Goal: Task Accomplishment & Management: Manage account settings

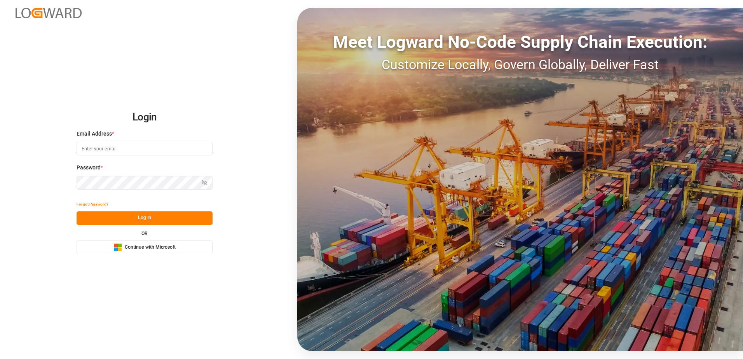
click at [181, 252] on button "Microsoft Logo Continue with Microsoft" at bounding box center [145, 247] width 136 height 14
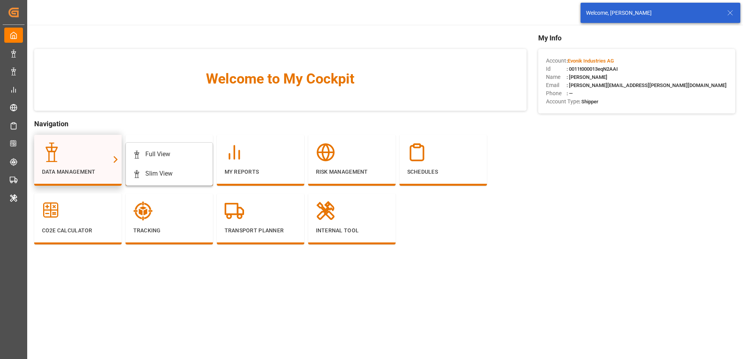
click at [86, 146] on div at bounding box center [78, 152] width 72 height 19
click at [139, 150] on div at bounding box center [137, 154] width 8 height 8
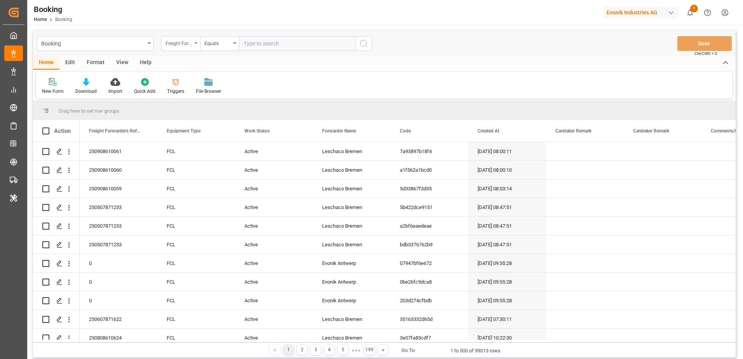
click at [186, 38] on div "Freight Forwarder's Reference No." at bounding box center [179, 42] width 26 height 9
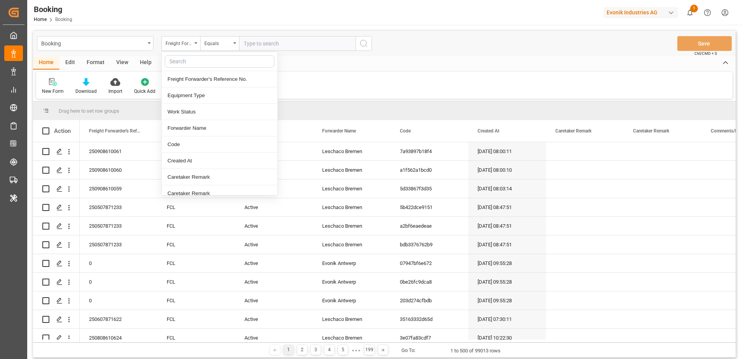
click at [196, 63] on input "text" at bounding box center [220, 61] width 110 height 12
type input "book"
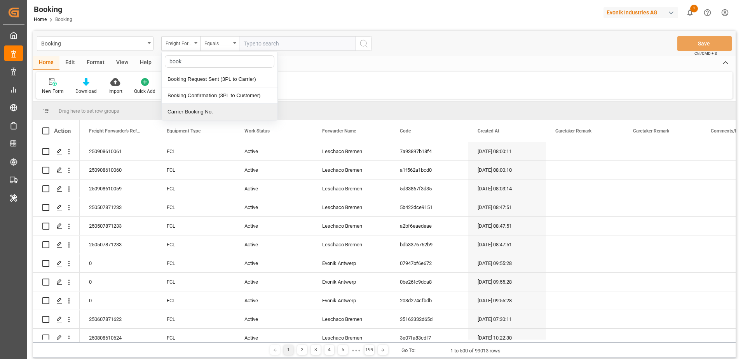
click at [211, 107] on div "Carrier Booking No." at bounding box center [220, 112] width 116 height 16
click at [228, 41] on div "Equals" at bounding box center [217, 42] width 26 height 9
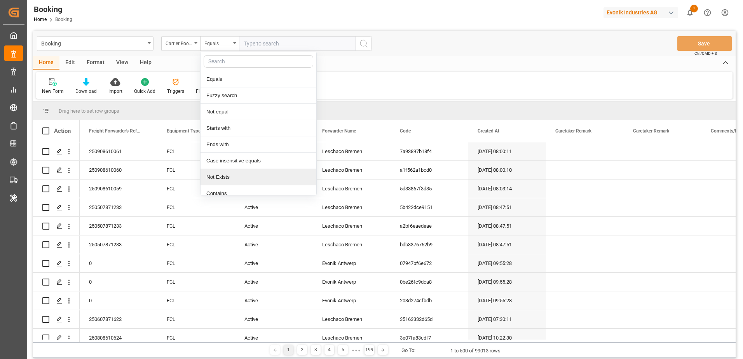
click at [232, 179] on div "Not Exists" at bounding box center [258, 177] width 116 height 16
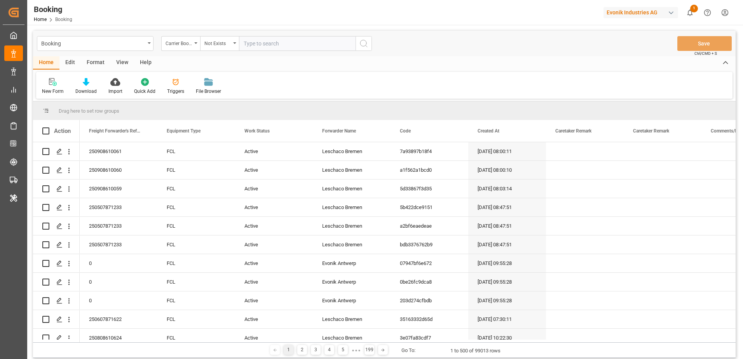
click at [368, 44] on button "search button" at bounding box center [363, 43] width 16 height 15
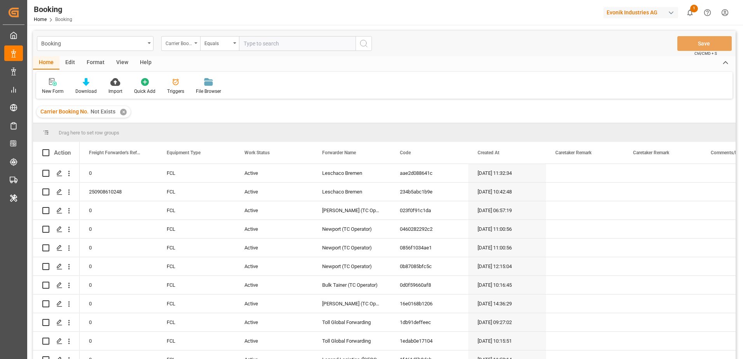
click at [189, 45] on div "Carrier Booking No." at bounding box center [179, 42] width 26 height 9
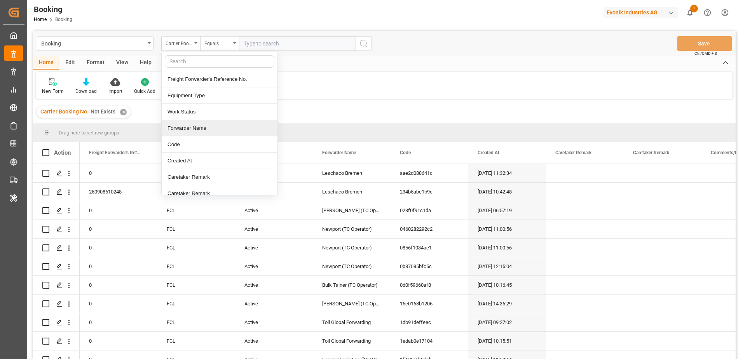
click at [193, 131] on div "Forwarder Name" at bounding box center [220, 128] width 116 height 16
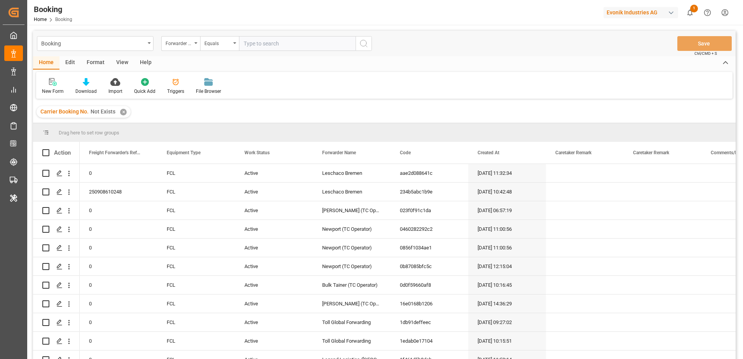
click at [256, 41] on input "text" at bounding box center [297, 43] width 117 height 15
type input "Karl Gross"
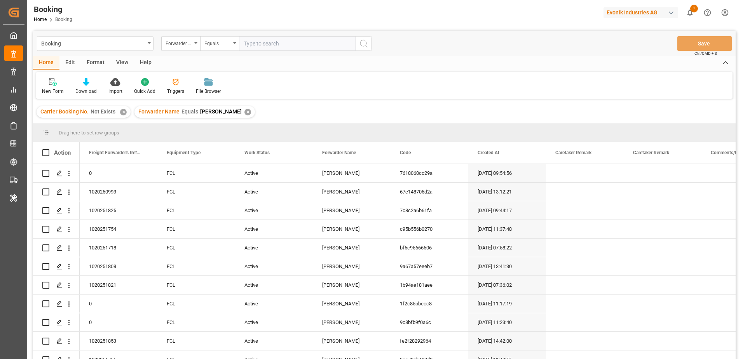
click at [244, 112] on div "✕" at bounding box center [247, 112] width 7 height 7
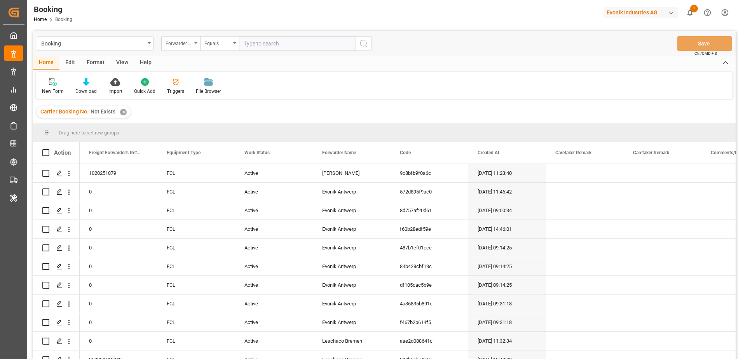
click at [194, 45] on div "Forwarder Name" at bounding box center [180, 43] width 39 height 15
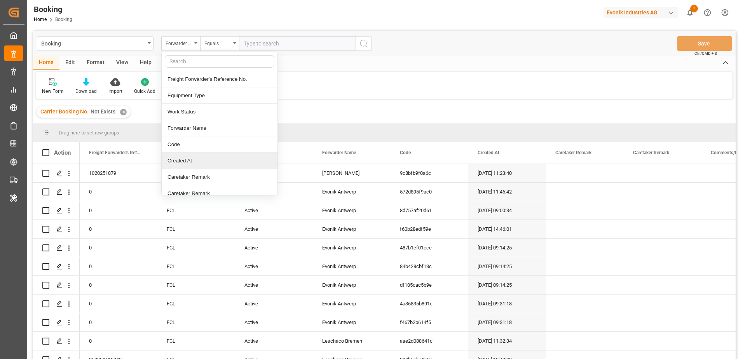
click at [190, 164] on div "Created At" at bounding box center [220, 161] width 116 height 16
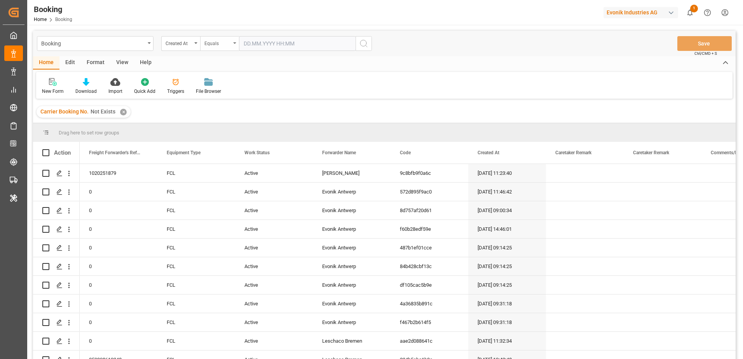
click at [223, 42] on div "Equals" at bounding box center [217, 42] width 26 height 9
click at [228, 145] on div "In range" at bounding box center [258, 144] width 116 height 16
click at [258, 45] on input "text" at bounding box center [268, 43] width 58 height 15
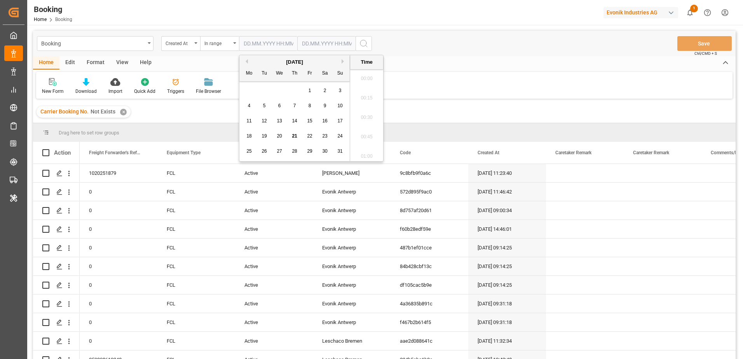
scroll to position [1052, 0]
click at [247, 61] on button "Previous Month" at bounding box center [245, 61] width 5 height 5
click at [296, 91] on span "1" at bounding box center [294, 90] width 3 height 5
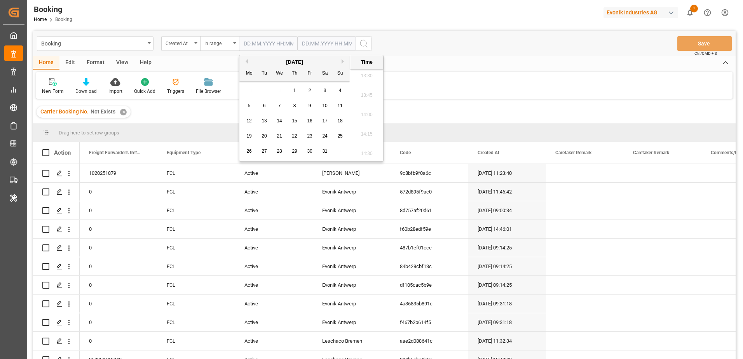
type input "01.05.2025 00:00"
click at [297, 44] on input "text" at bounding box center [268, 43] width 58 height 15
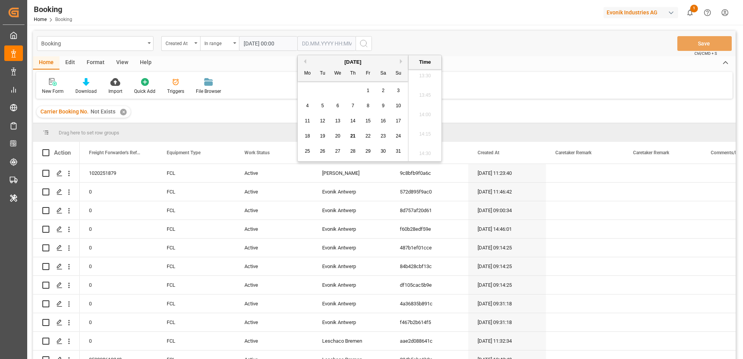
click at [352, 134] on span "21" at bounding box center [352, 135] width 5 height 5
type input "21.08.2025 00:00"
click at [270, 77] on div "New Form Download Import Quick Add Triggers File Browser" at bounding box center [384, 85] width 696 height 27
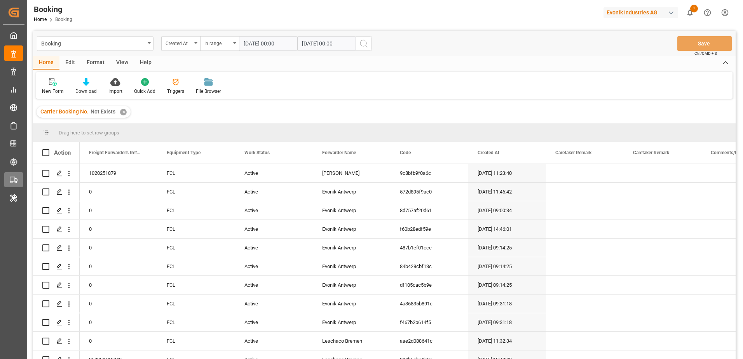
click at [364, 42] on icon "search button" at bounding box center [363, 43] width 9 height 9
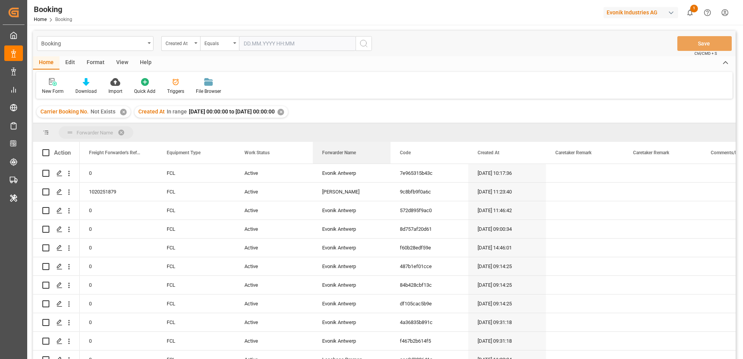
drag, startPoint x: 346, startPoint y: 155, endPoint x: 339, endPoint y: 131, distance: 25.1
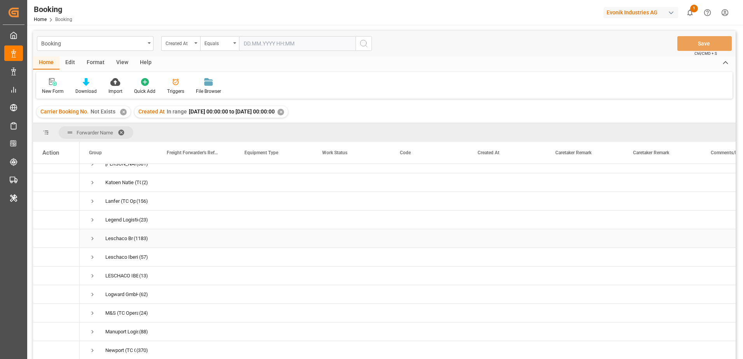
scroll to position [155, 0]
click at [92, 240] on span "Press SPACE to select this row." at bounding box center [92, 241] width 7 height 7
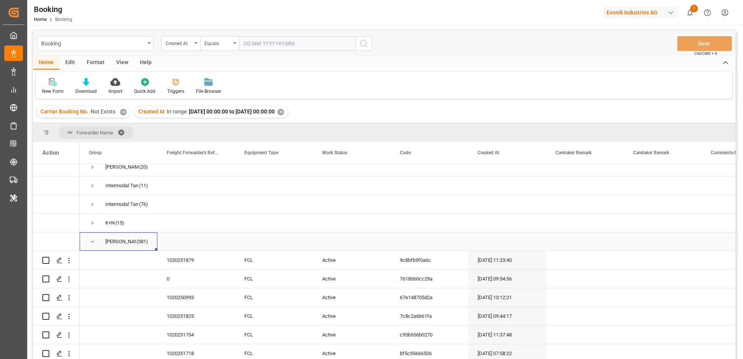
click at [92, 240] on span "Press SPACE to select this row." at bounding box center [92, 241] width 7 height 7
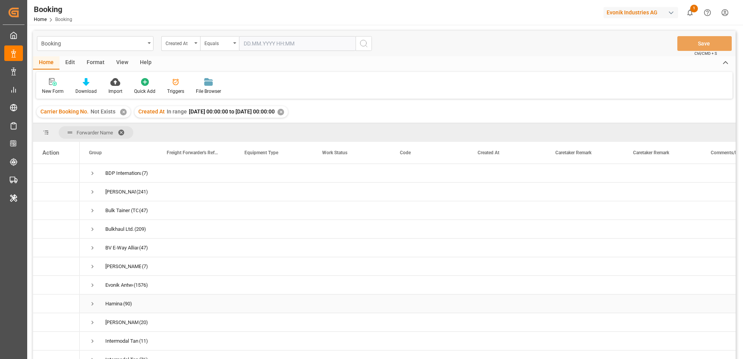
scroll to position [78, 0]
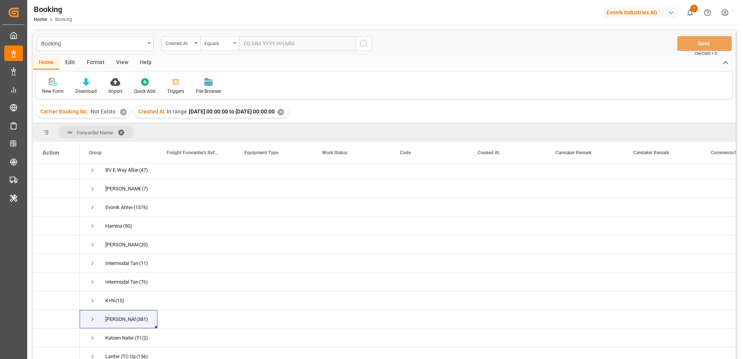
click at [390, 93] on div "New Form Download Import Quick Add Triggers File Browser" at bounding box center [384, 85] width 696 height 27
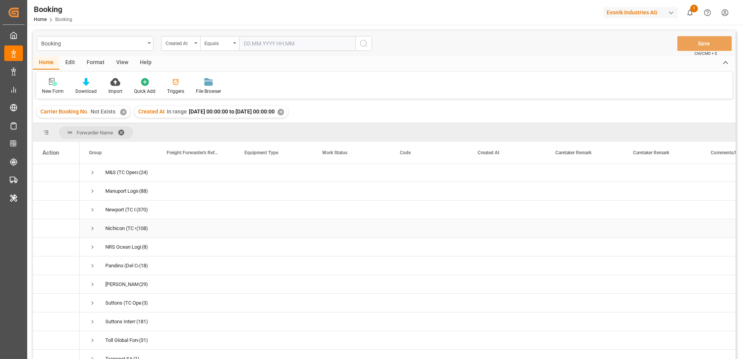
scroll to position [383, 0]
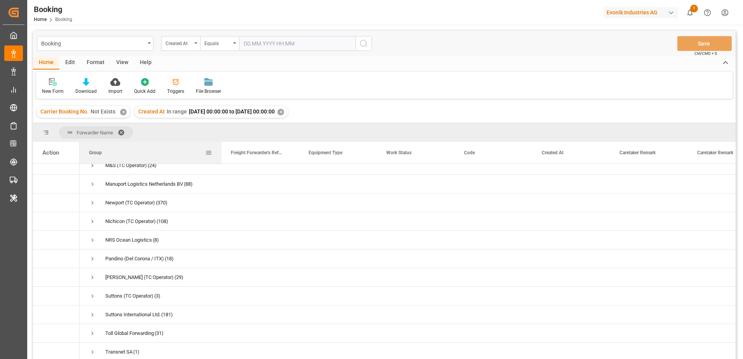
drag, startPoint x: 157, startPoint y: 153, endPoint x: 221, endPoint y: 153, distance: 64.1
click at [221, 153] on div at bounding box center [221, 153] width 3 height 22
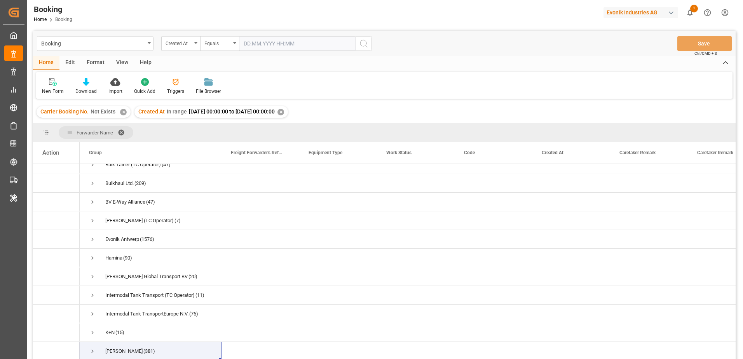
scroll to position [0, 0]
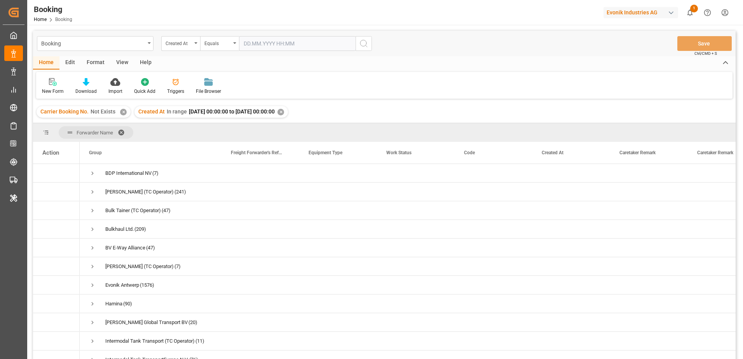
click at [497, 133] on div "Forwarder Name" at bounding box center [384, 132] width 702 height 19
drag, startPoint x: 220, startPoint y: 148, endPoint x: 224, endPoint y: 149, distance: 4.0
click at [224, 149] on div at bounding box center [225, 153] width 3 height 22
click at [71, 60] on div "Edit" at bounding box center [69, 62] width 21 height 13
click at [232, 83] on div at bounding box center [241, 82] width 26 height 8
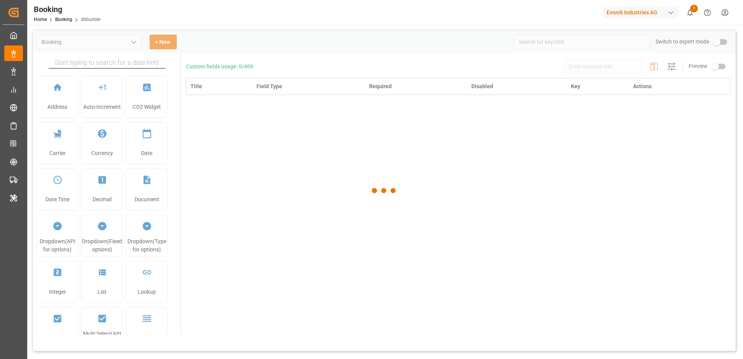
type input "Booking"
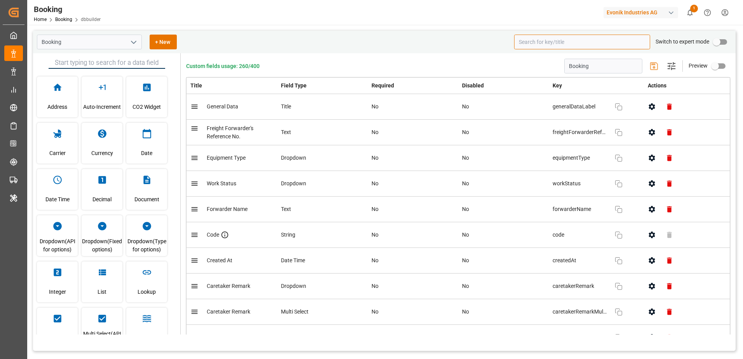
click at [610, 42] on input at bounding box center [582, 42] width 136 height 15
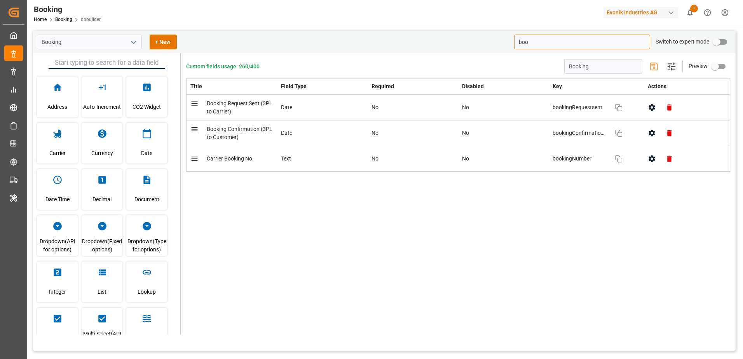
type input "boo"
click at [618, 14] on div "Evonik Industries AG" at bounding box center [640, 12] width 75 height 11
type input "jims"
click at [625, 50] on div "JI JIMS" at bounding box center [642, 52] width 132 height 16
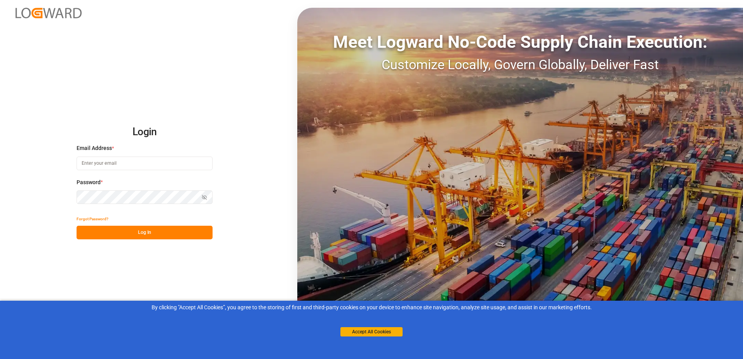
click at [184, 166] on input at bounding box center [145, 164] width 136 height 14
type input "oliver.niemeyer@logward.com"
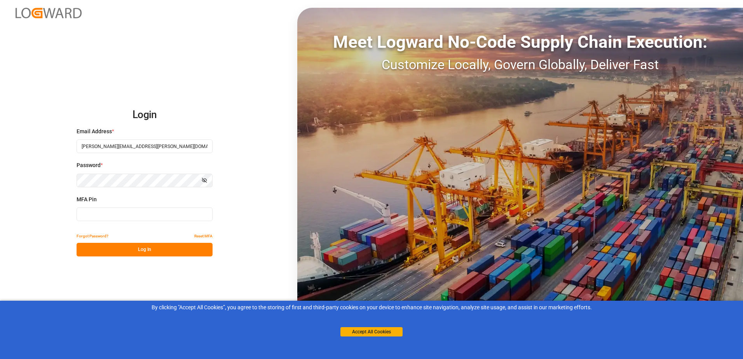
type input "650023"
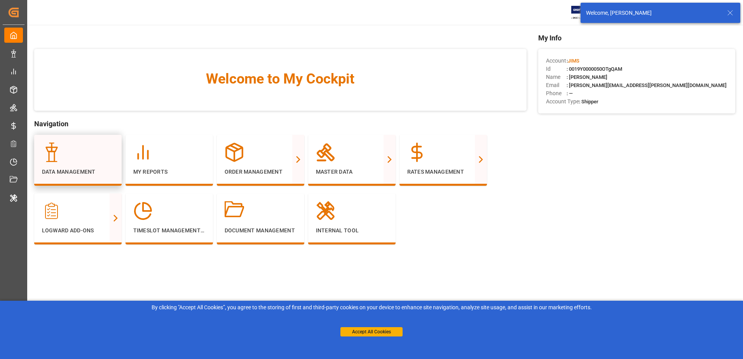
click at [73, 158] on div at bounding box center [78, 152] width 72 height 19
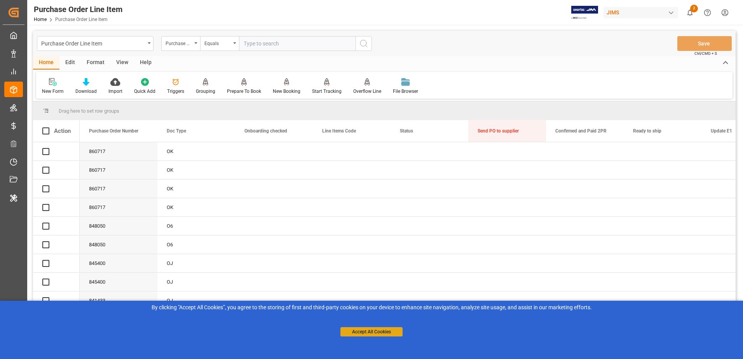
click at [361, 333] on button "Accept All Cookies" at bounding box center [371, 331] width 62 height 9
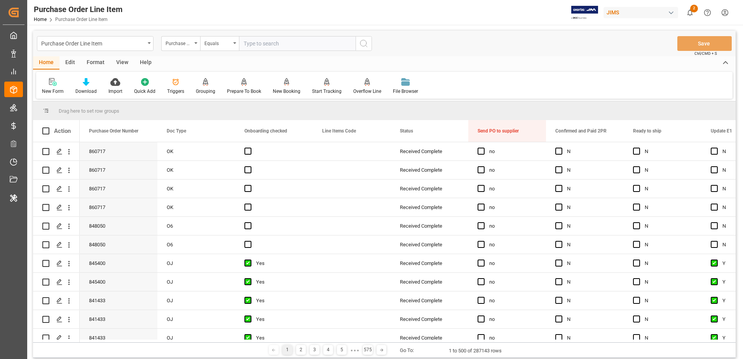
click at [69, 63] on div "Edit" at bounding box center [69, 62] width 21 height 13
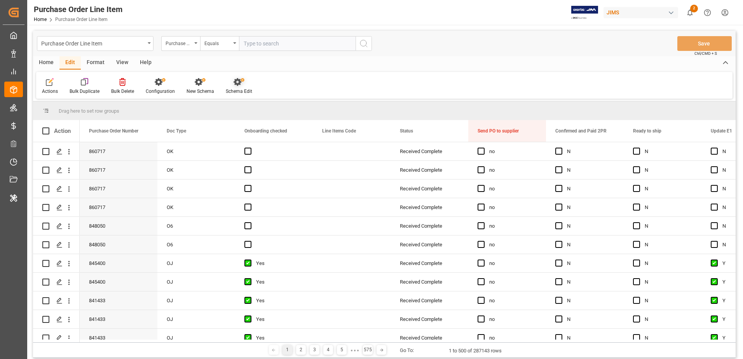
click at [235, 81] on icon at bounding box center [237, 82] width 8 height 8
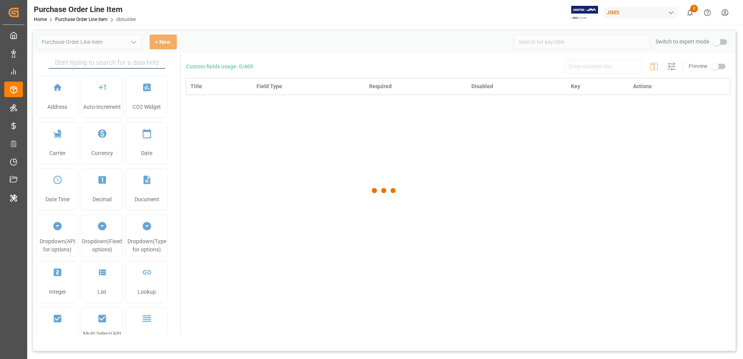
type input "Purchase Order Line Item"
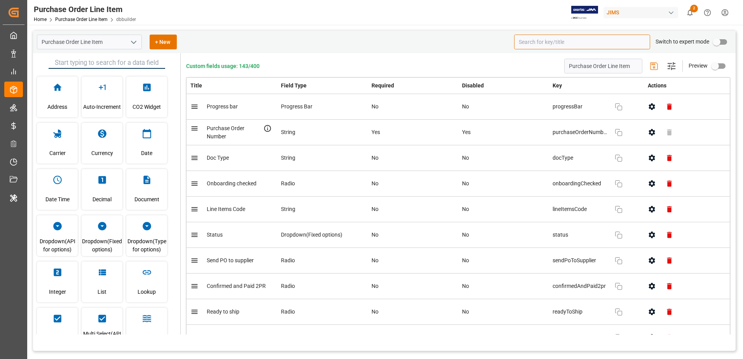
click at [552, 44] on input at bounding box center [582, 42] width 136 height 15
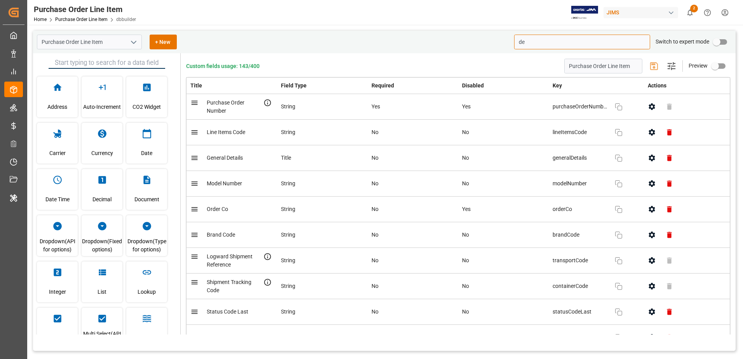
type input "d"
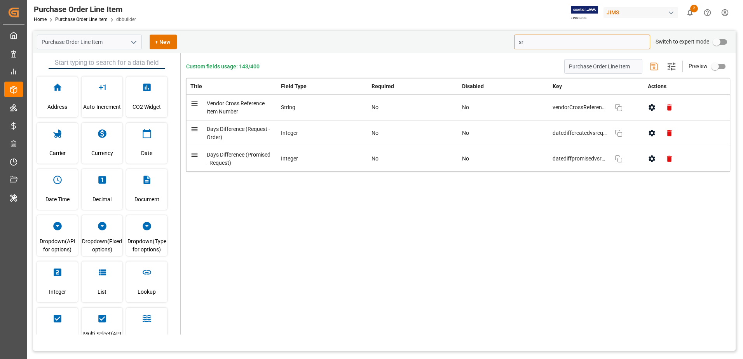
type input "s"
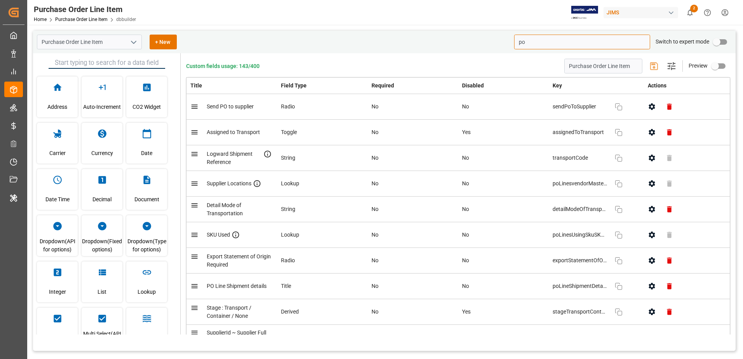
type input "p"
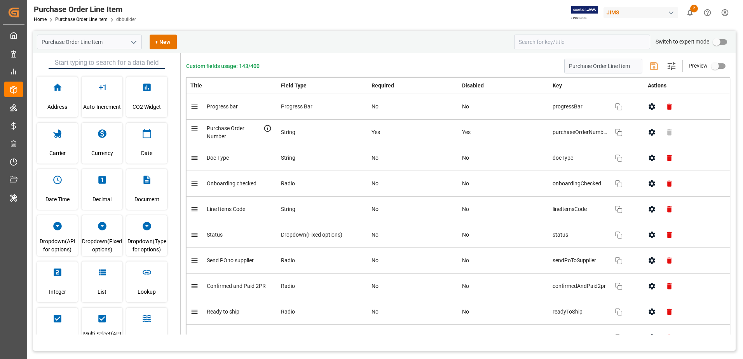
click at [137, 40] on icon "open menu" at bounding box center [133, 42] width 9 height 9
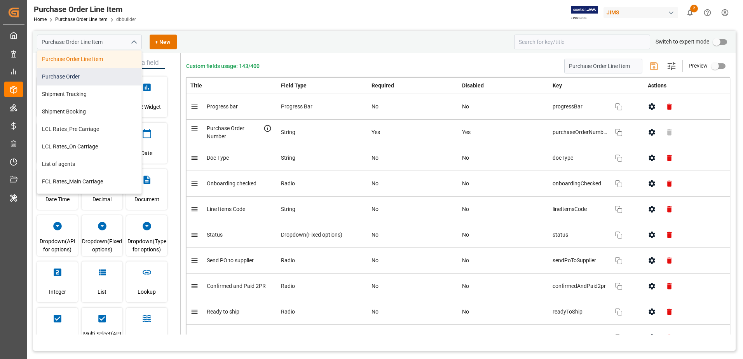
click at [116, 74] on div "Purchase Order" at bounding box center [89, 76] width 104 height 17
type input "Purchase Order"
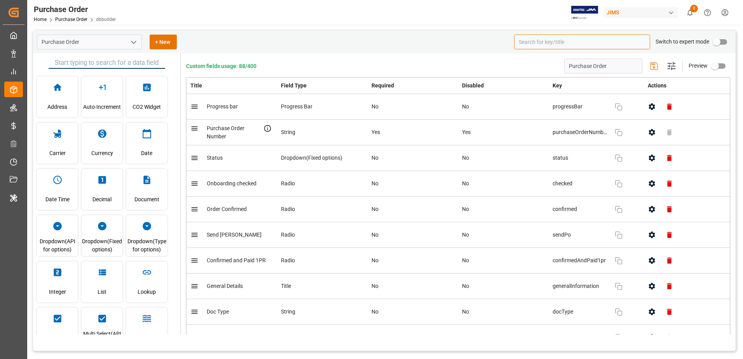
click at [537, 44] on input at bounding box center [582, 42] width 136 height 15
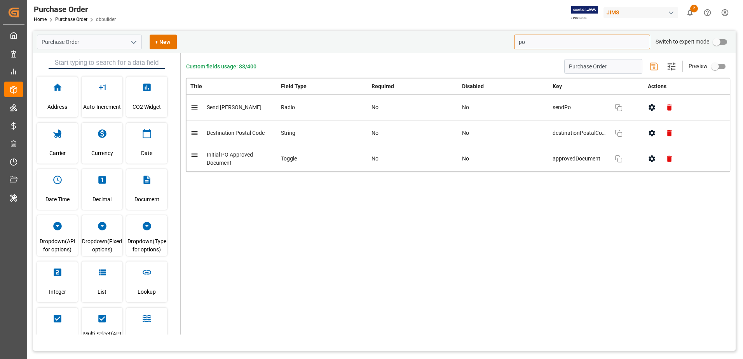
type input "p"
drag, startPoint x: 558, startPoint y: 47, endPoint x: 495, endPoint y: 41, distance: 63.3
click at [495, 41] on div "Purchase Order + New destina Switch to expert mode" at bounding box center [384, 42] width 702 height 23
type input "ship"
click at [223, 19] on div "Purchase Order Home Purchase Order dbbuilder JIMS 2 Notifications Only show unr…" at bounding box center [382, 12] width 721 height 25
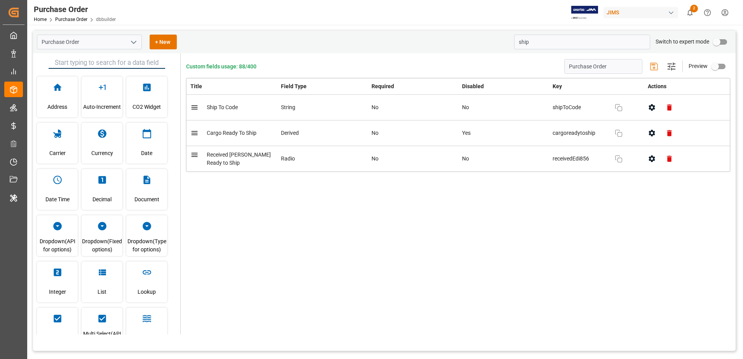
click at [138, 37] on button "open menu" at bounding box center [133, 42] width 12 height 12
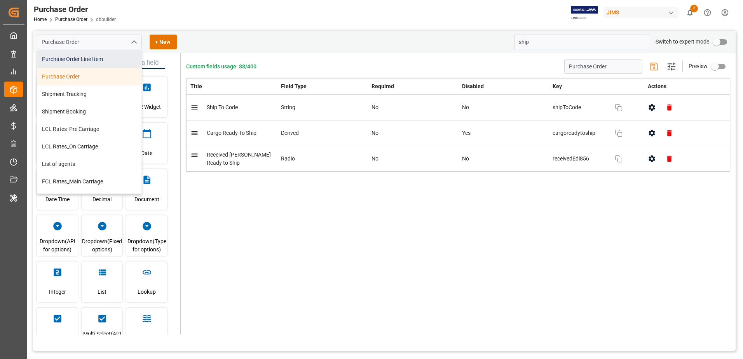
click at [121, 58] on div "Purchase Order Line Item" at bounding box center [89, 59] width 104 height 17
type input "Purchase Order Line Item"
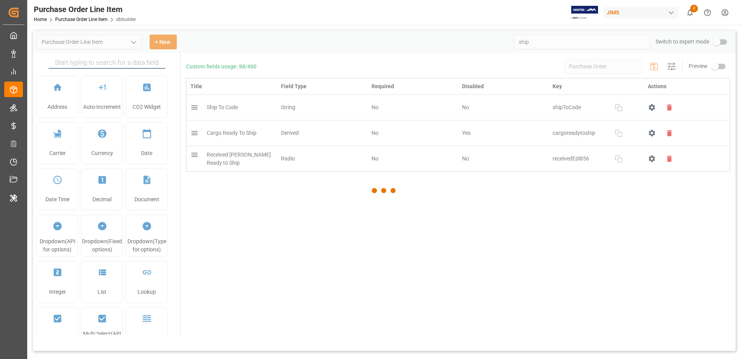
type input "Purchase Order Line Item"
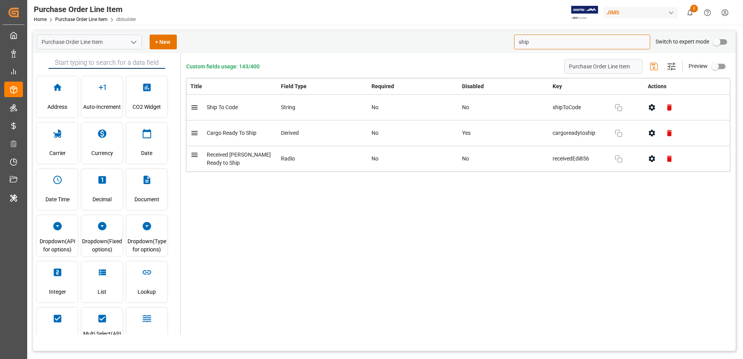
click at [542, 43] on input "ship" at bounding box center [582, 42] width 136 height 15
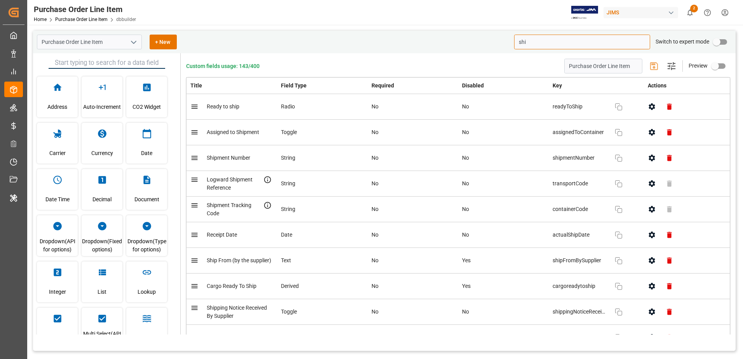
type input "shi"
click at [136, 40] on icon "open menu" at bounding box center [133, 42] width 9 height 9
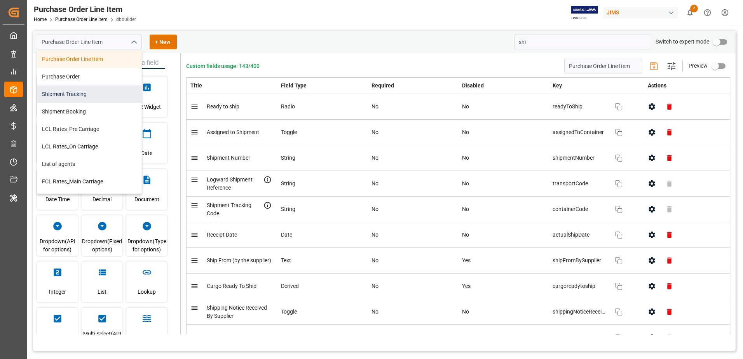
click at [101, 95] on div "Shipment Tracking" at bounding box center [89, 93] width 104 height 17
type input "Shipment Tracking"
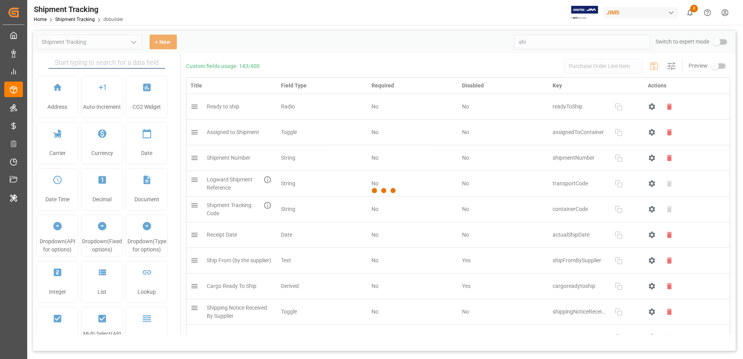
type input "Shipment Tracking"
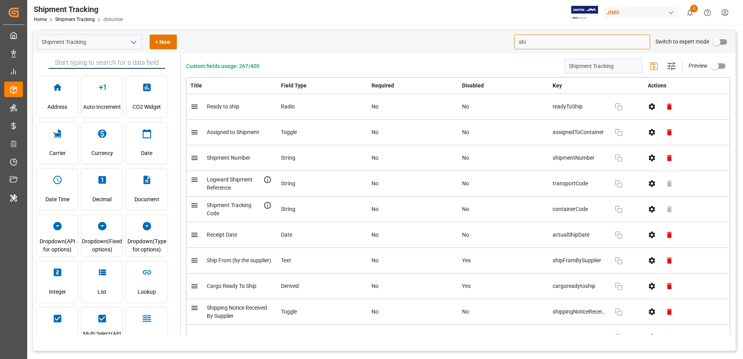
click at [580, 41] on input "shi" at bounding box center [582, 42] width 136 height 15
type input "s"
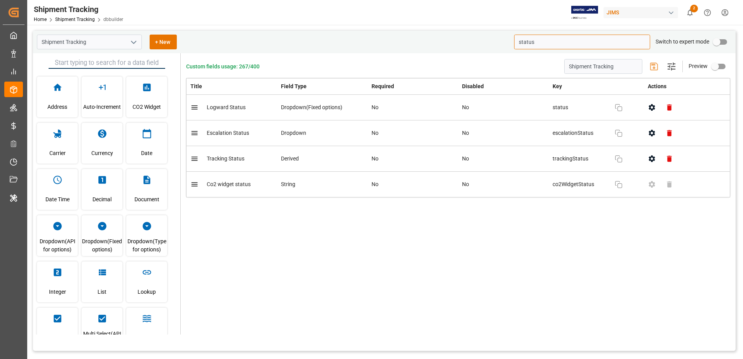
click at [649, 109] on icon "button" at bounding box center [652, 107] width 6 height 7
type input "status"
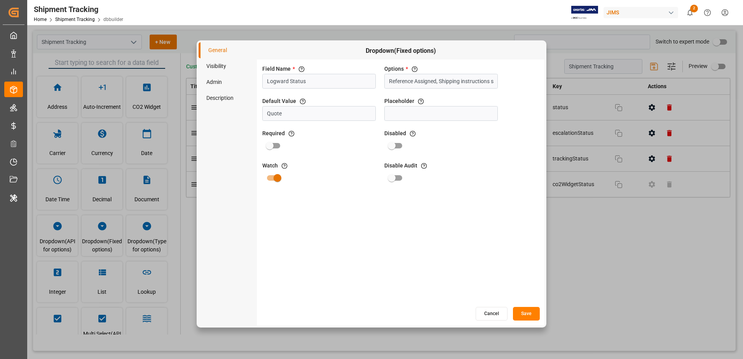
click at [497, 314] on button "Cancel" at bounding box center [492, 314] width 32 height 14
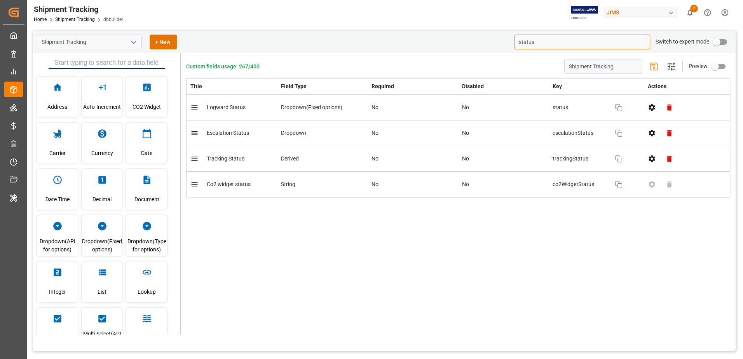
click at [652, 160] on icon "button" at bounding box center [652, 159] width 8 height 8
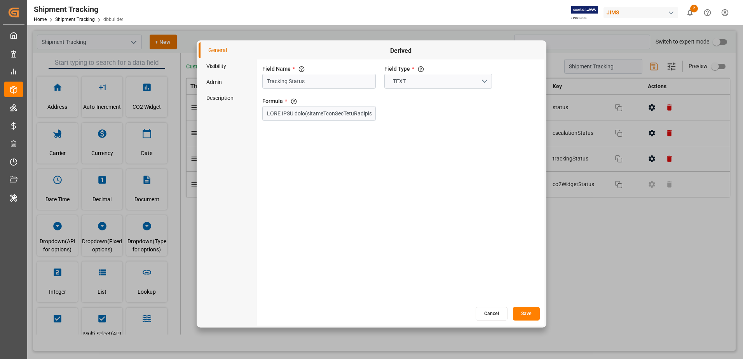
click at [501, 313] on button "Cancel" at bounding box center [492, 314] width 32 height 14
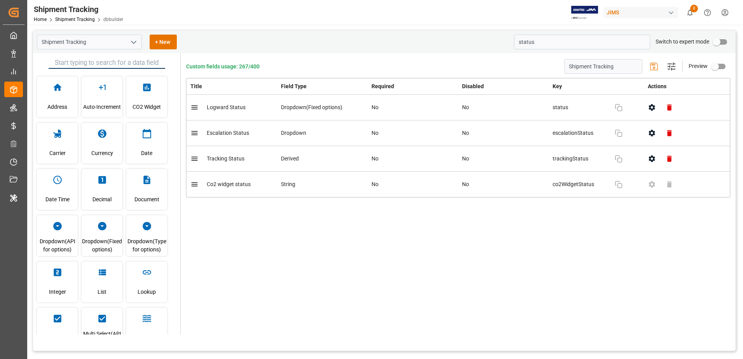
click at [545, 280] on div "Custom fields usage: 267/400 Shipment Tracking Settings Preview Title Field Typ…" at bounding box center [458, 193] width 555 height 281
click at [73, 19] on link "Shipment Tracking" at bounding box center [75, 19] width 40 height 5
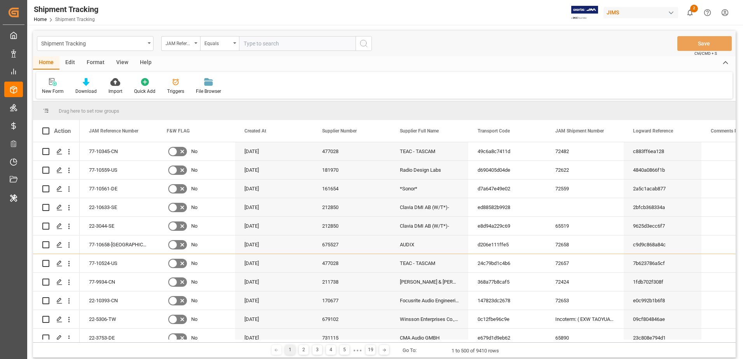
click at [73, 62] on div "Edit" at bounding box center [69, 62] width 21 height 13
click at [209, 86] on icon at bounding box center [210, 82] width 8 height 8
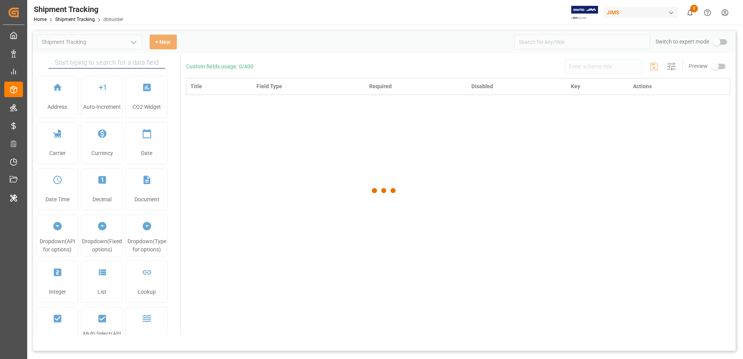
type input "Shipment Tracking"
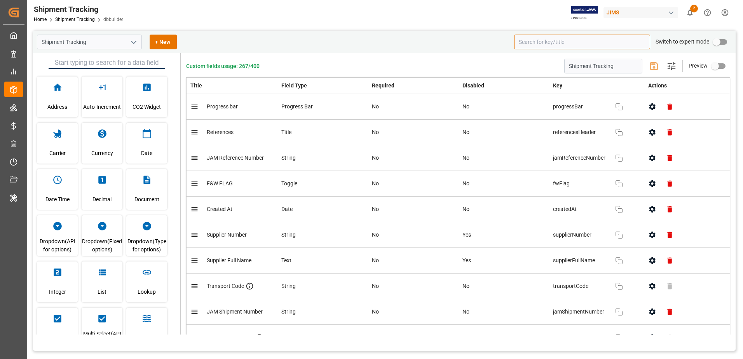
click at [542, 44] on input at bounding box center [582, 42] width 136 height 15
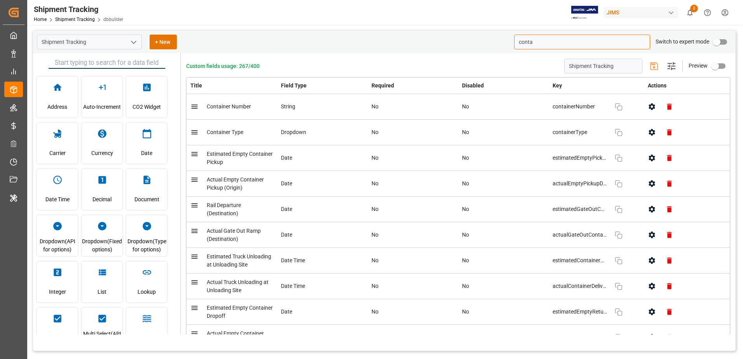
click at [651, 134] on icon "button" at bounding box center [652, 132] width 6 height 7
type input "conta"
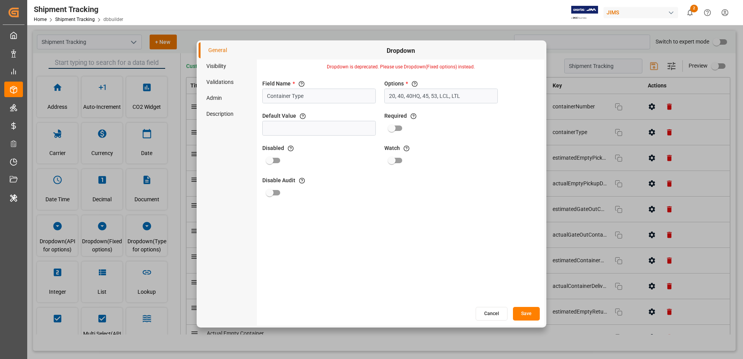
click at [495, 317] on button "Cancel" at bounding box center [492, 314] width 32 height 14
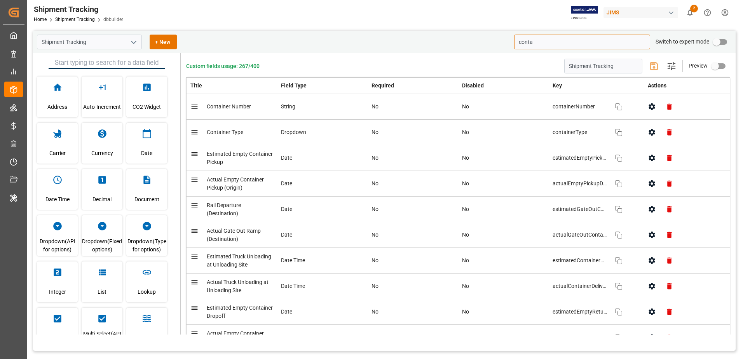
click at [622, 12] on div "JIMS" at bounding box center [640, 12] width 75 height 11
type input "evonik ind"
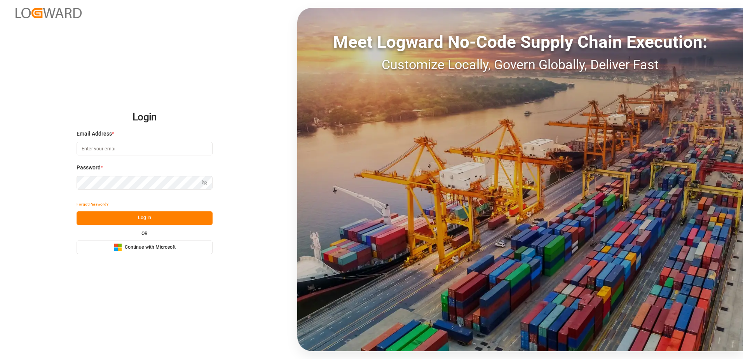
click at [138, 244] on span "Continue with Microsoft" at bounding box center [150, 247] width 51 height 7
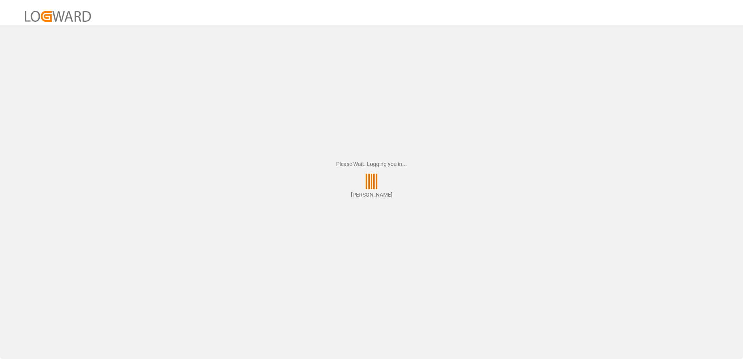
click at [192, 145] on div "Please Wait. Logging you in... [PERSON_NAME]" at bounding box center [371, 179] width 743 height 359
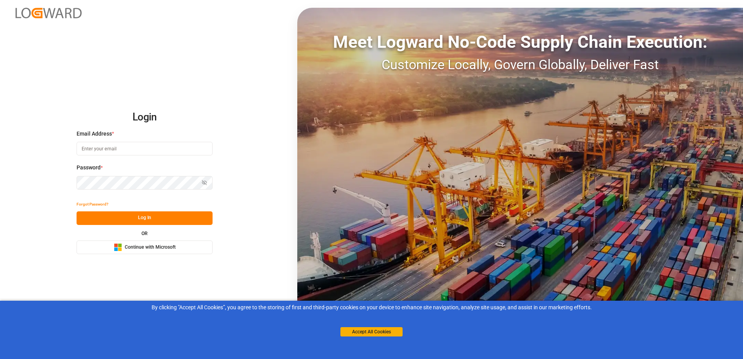
click at [157, 249] on span "Continue with Microsoft" at bounding box center [150, 247] width 51 height 7
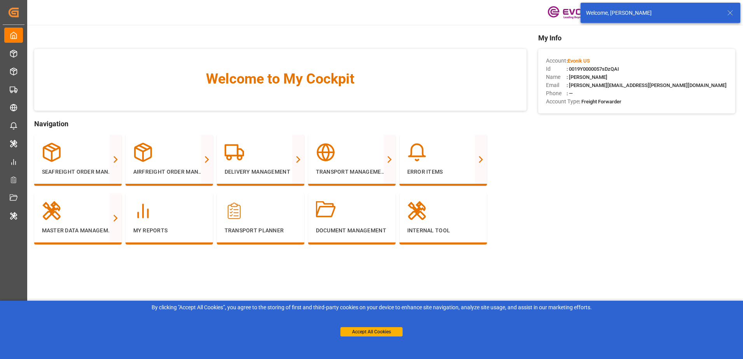
click at [735, 14] on div "Welcome, [PERSON_NAME]" at bounding box center [660, 13] width 160 height 20
click at [733, 14] on icon at bounding box center [729, 12] width 9 height 9
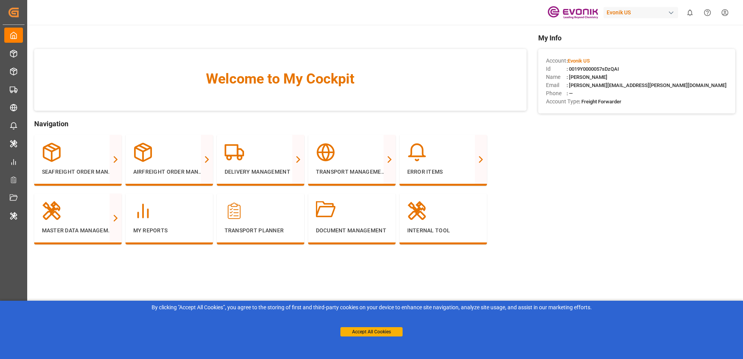
click at [650, 12] on div "Evonik US" at bounding box center [640, 12] width 75 height 11
type input "evonik in"
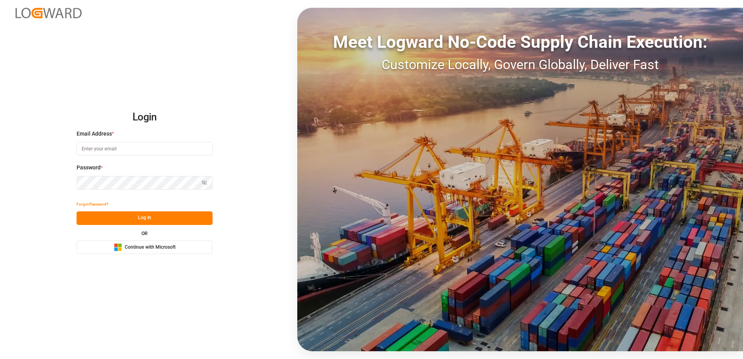
click at [203, 246] on button "Microsoft Logo Continue with Microsoft" at bounding box center [145, 247] width 136 height 14
click at [166, 249] on span "Continue with Microsoft" at bounding box center [150, 247] width 51 height 7
